Goal: Navigation & Orientation: Find specific page/section

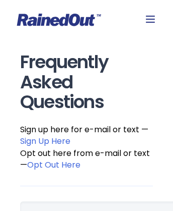
click at [45, 140] on link "Sign Up Here" at bounding box center [45, 141] width 50 height 12
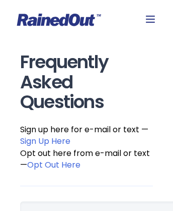
click at [56, 163] on link "Opt Out Here" at bounding box center [53, 165] width 53 height 12
